Goal: Task Accomplishment & Management: Use online tool/utility

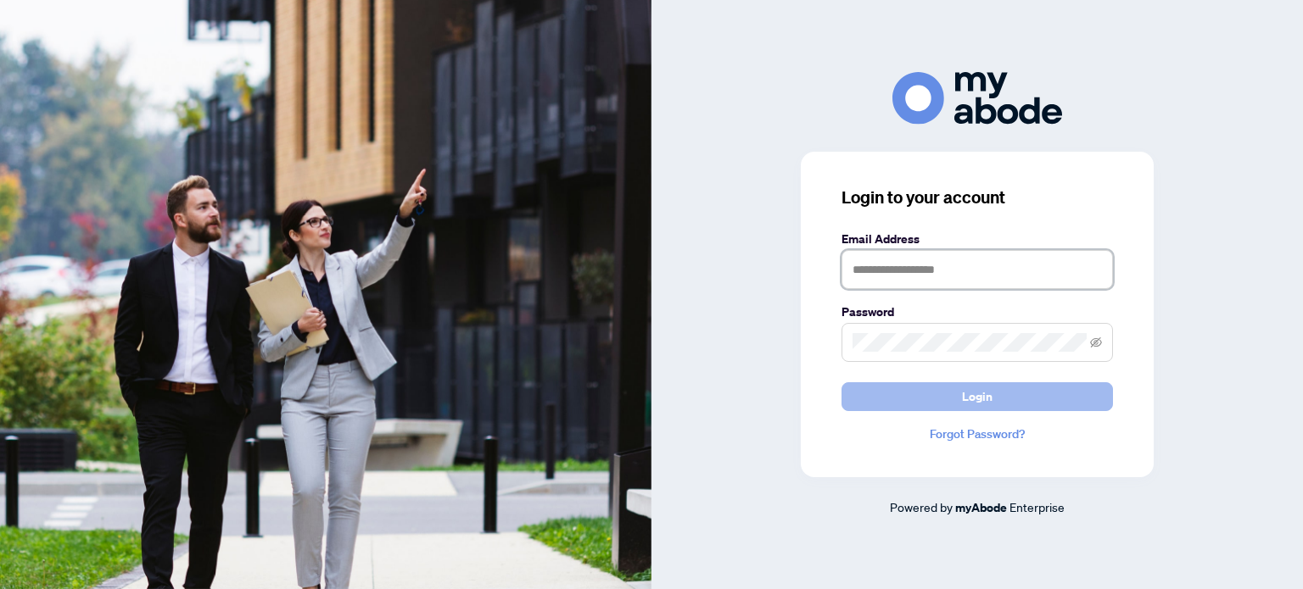
type input "**********"
click at [926, 392] on button "Login" at bounding box center [976, 396] width 271 height 29
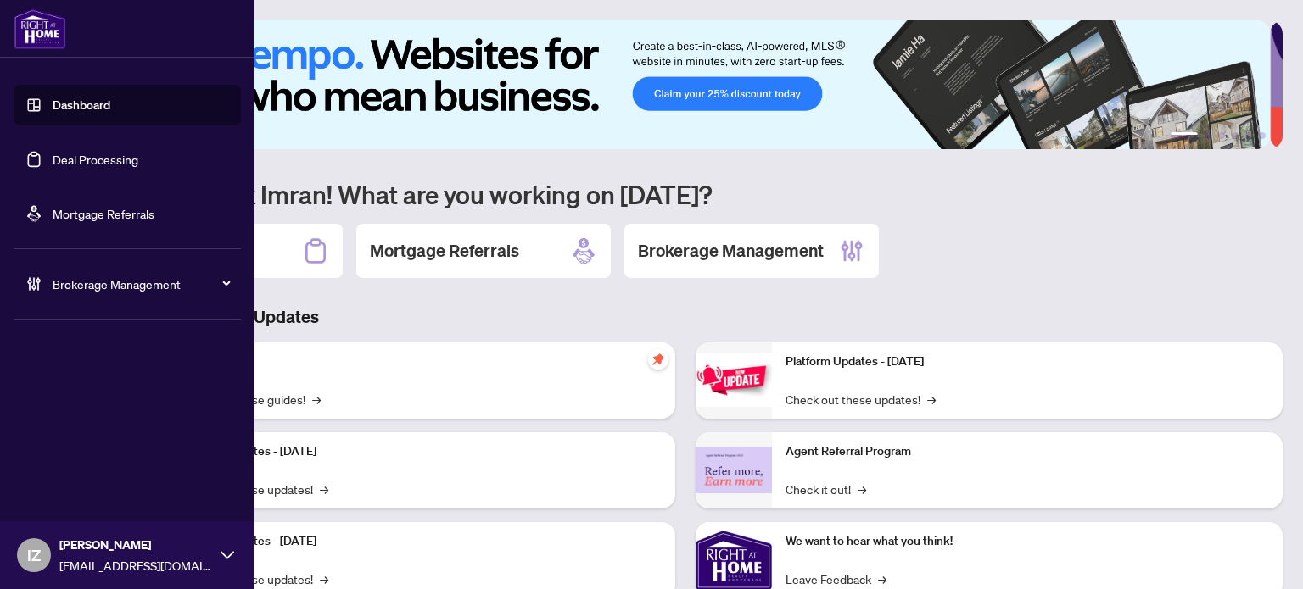
click at [59, 112] on link "Dashboard" at bounding box center [82, 105] width 58 height 15
click at [53, 162] on link "Deal Processing" at bounding box center [96, 159] width 86 height 15
